Goal: Information Seeking & Learning: Learn about a topic

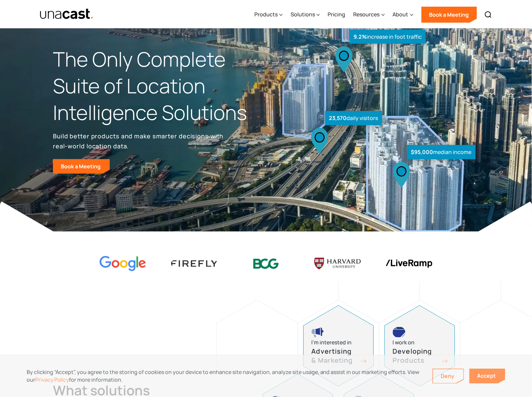
scroll to position [14, 0]
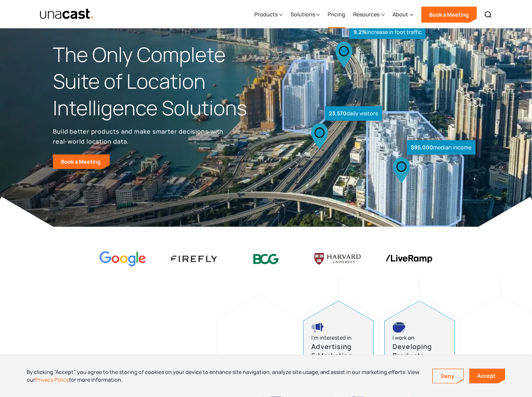
click at [339, 21] on link "Pricing" at bounding box center [337, 14] width 18 height 27
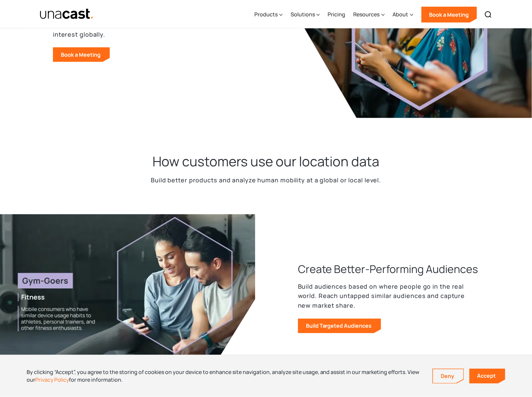
scroll to position [155, 0]
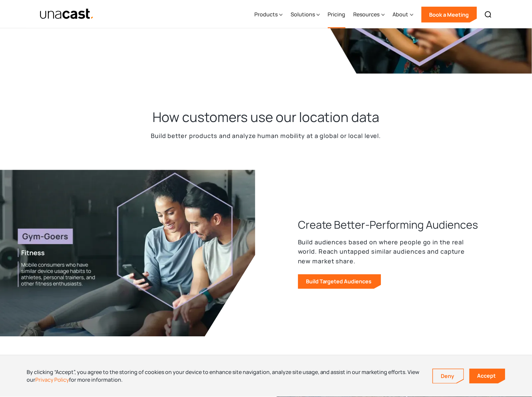
click at [337, 16] on link "Pricing" at bounding box center [337, 14] width 18 height 27
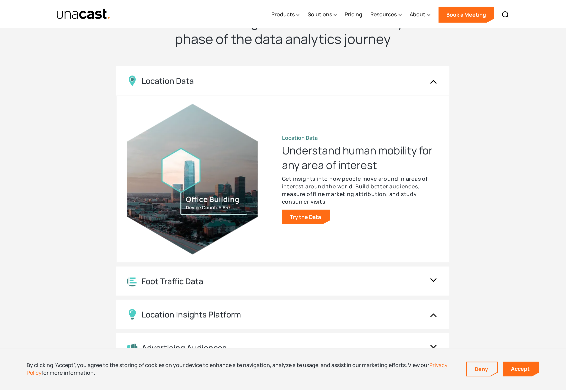
scroll to position [674, 0]
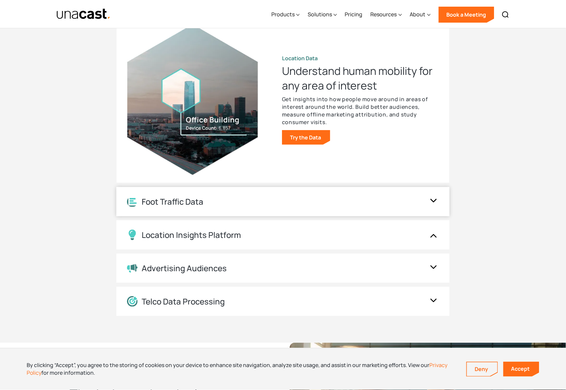
click at [398, 200] on div "Foot Traffic Data" at bounding box center [276, 202] width 298 height 10
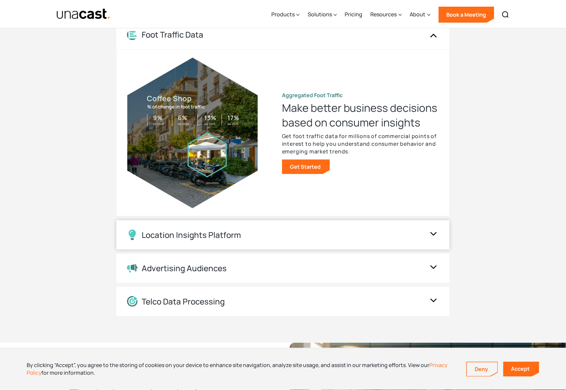
click at [400, 236] on div "Location Insights Platform" at bounding box center [276, 235] width 298 height 11
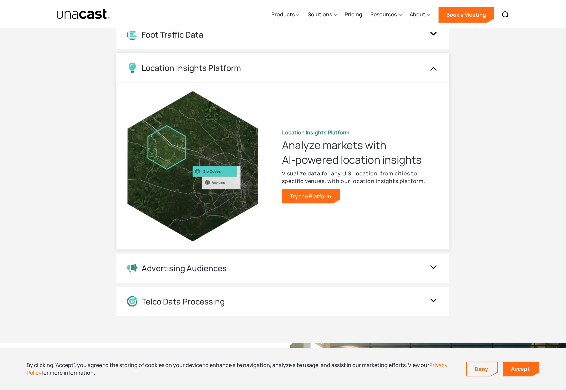
click at [409, 79] on div "Location Insights Platform" at bounding box center [282, 67] width 333 height 29
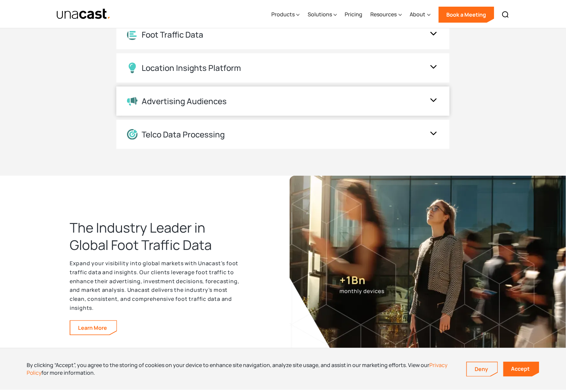
click at [427, 96] on div "Advertising Audiences" at bounding box center [282, 101] width 333 height 29
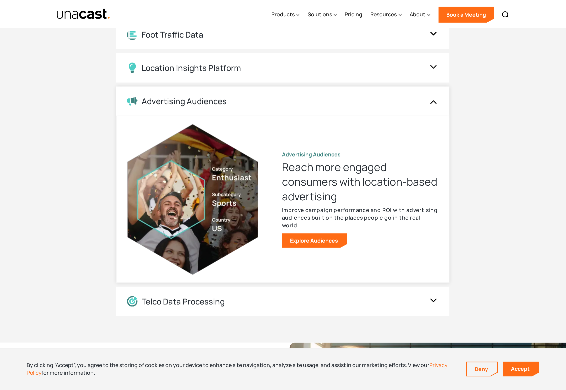
click at [428, 98] on img at bounding box center [433, 101] width 11 height 13
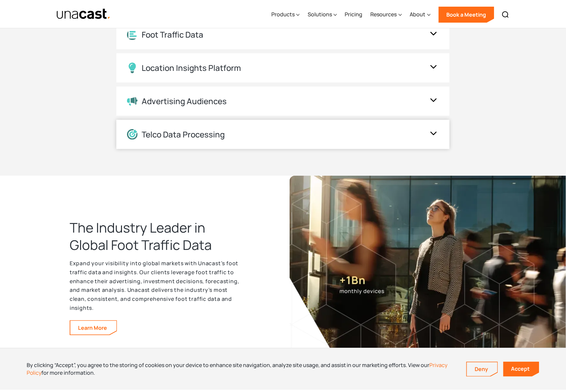
click at [428, 122] on div "Telco Data Processing" at bounding box center [282, 134] width 333 height 29
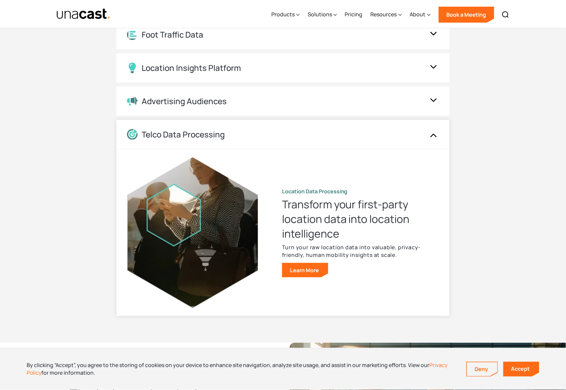
click at [431, 130] on img at bounding box center [433, 134] width 11 height 13
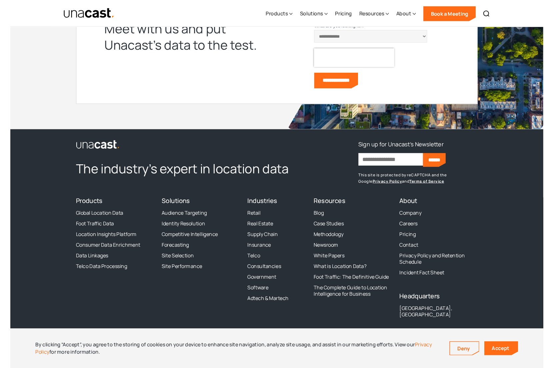
scroll to position [1766, 0]
